Goal: Find specific page/section: Find specific page/section

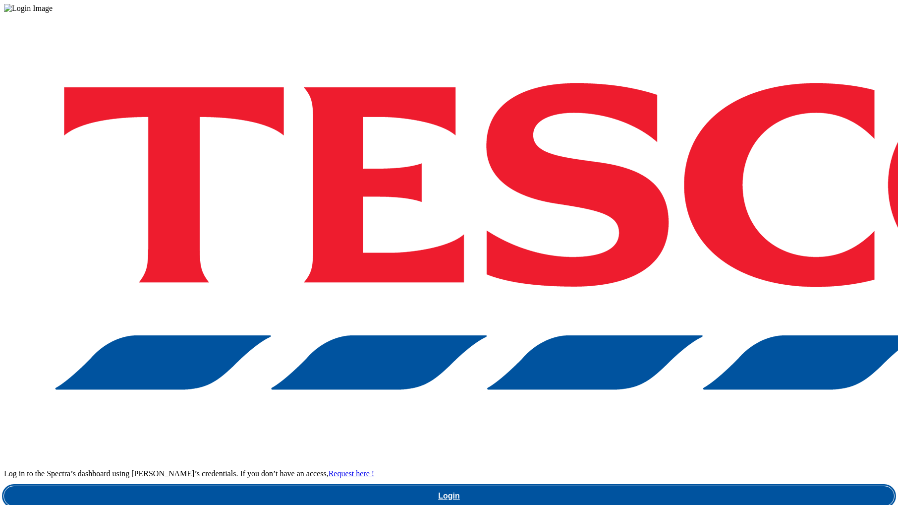
click at [690, 486] on link "Login" at bounding box center [449, 496] width 890 height 20
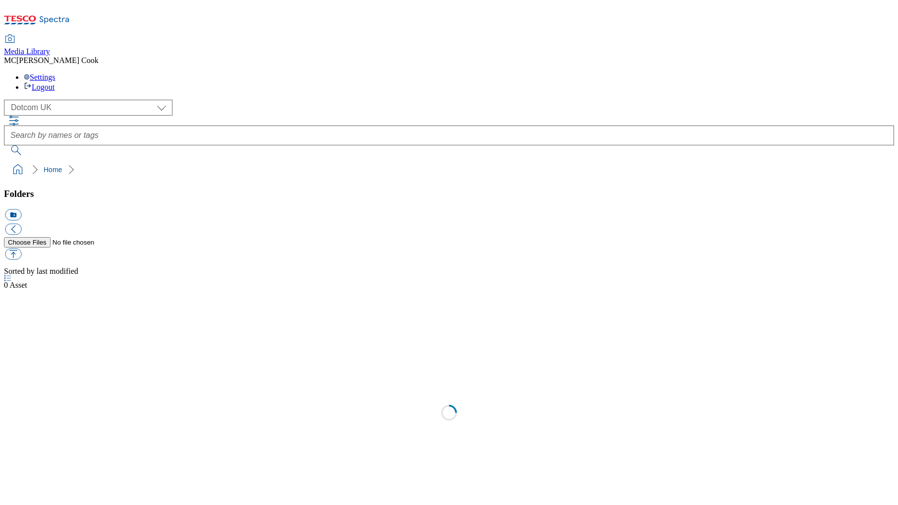
scroll to position [0, 0]
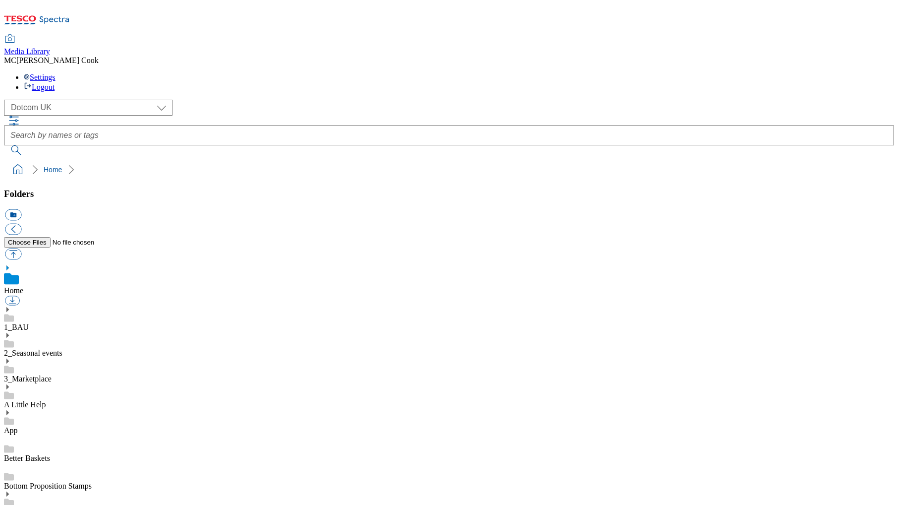
drag, startPoint x: 43, startPoint y: 161, endPoint x: 51, endPoint y: 162, distance: 8.0
click at [43, 306] on div "1_BAU" at bounding box center [449, 319] width 890 height 26
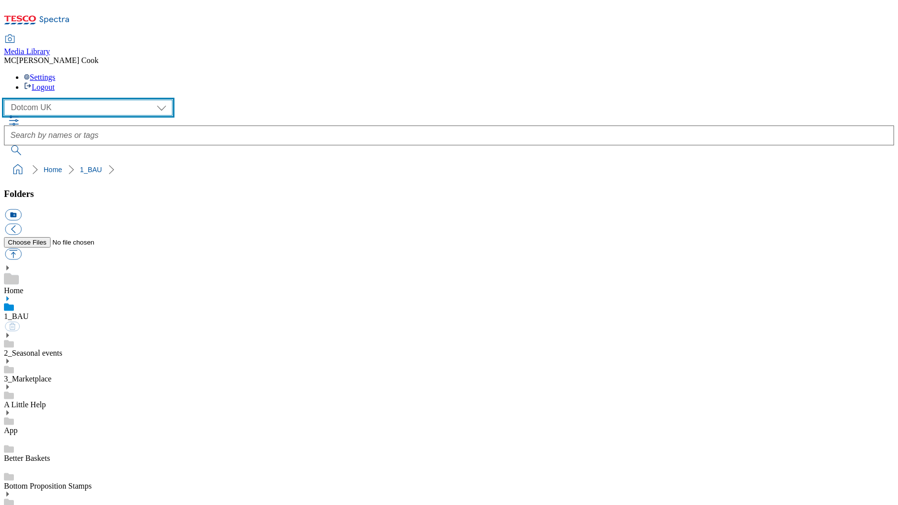
click at [58, 100] on select "Clubcard Marketing Dotcom [GEOGRAPHIC_DATA] Emails GHS Marketing [GEOGRAPHIC_DA…" at bounding box center [88, 108] width 169 height 16
select select "flare-ghs-mktg"
click at [7, 100] on select "Clubcard Marketing Dotcom [GEOGRAPHIC_DATA] Emails GHS Marketing [GEOGRAPHIC_DA…" at bounding box center [88, 108] width 169 height 16
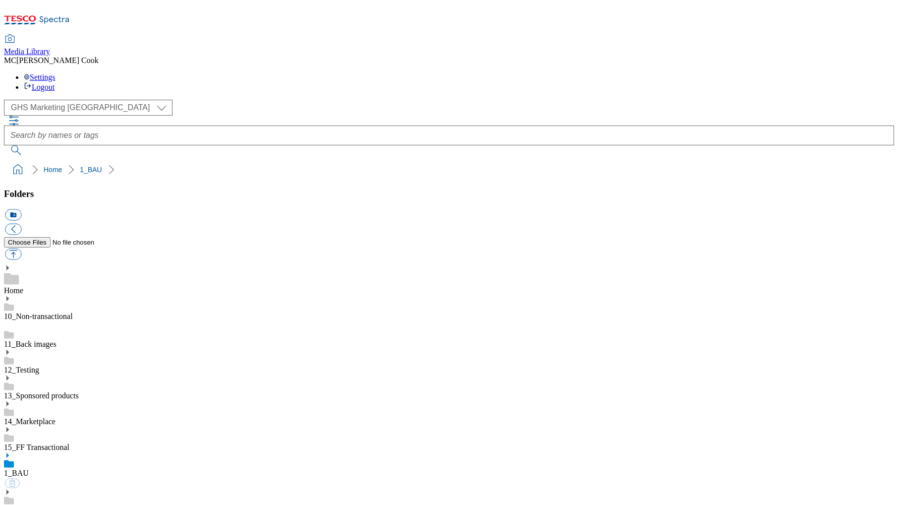
click at [29, 469] on link "1_BAU" at bounding box center [16, 473] width 25 height 8
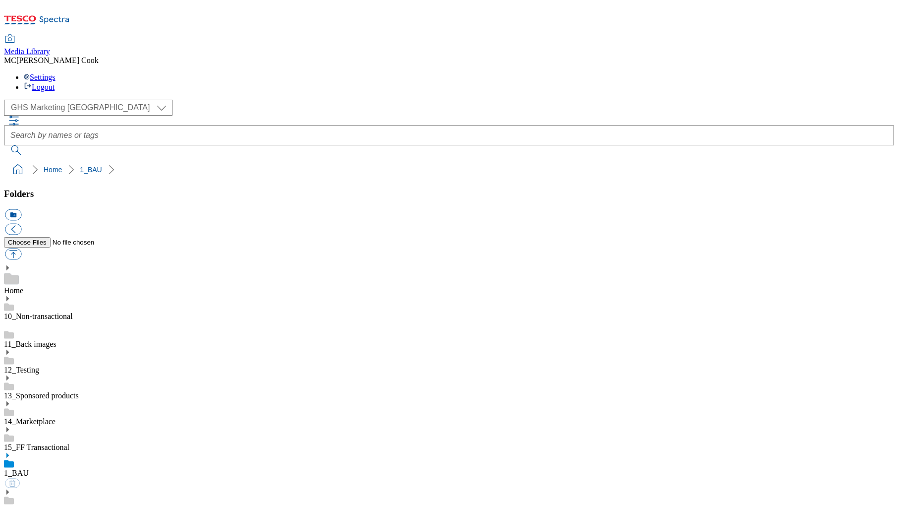
scroll to position [735, 0]
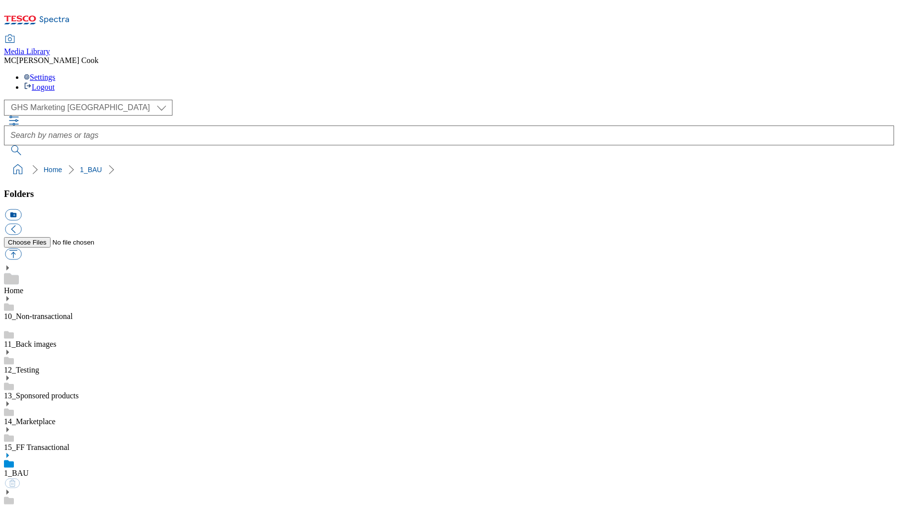
scroll to position [72, 0]
click at [62, 16] on icon at bounding box center [37, 22] width 66 height 21
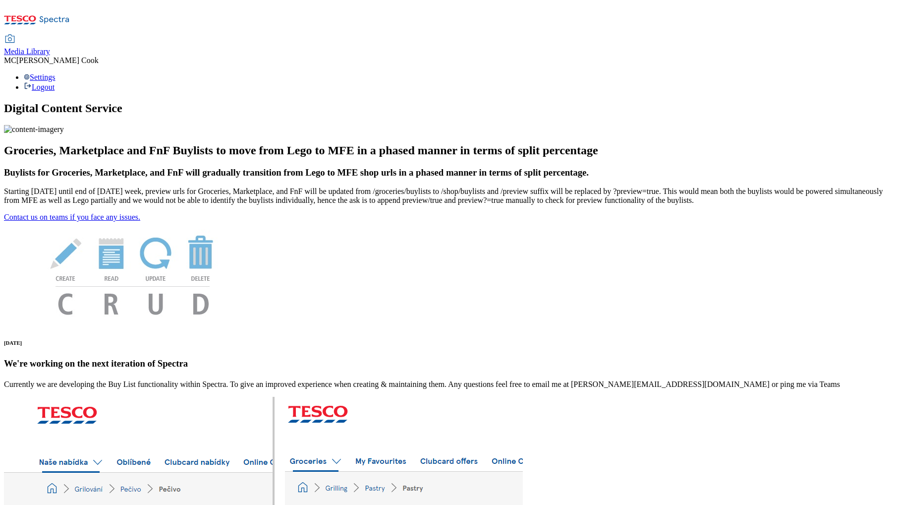
click at [255, 35] on div "Media Library MC [PERSON_NAME] Settings Logout" at bounding box center [449, 63] width 890 height 57
